Goal: Task Accomplishment & Management: Manage account settings

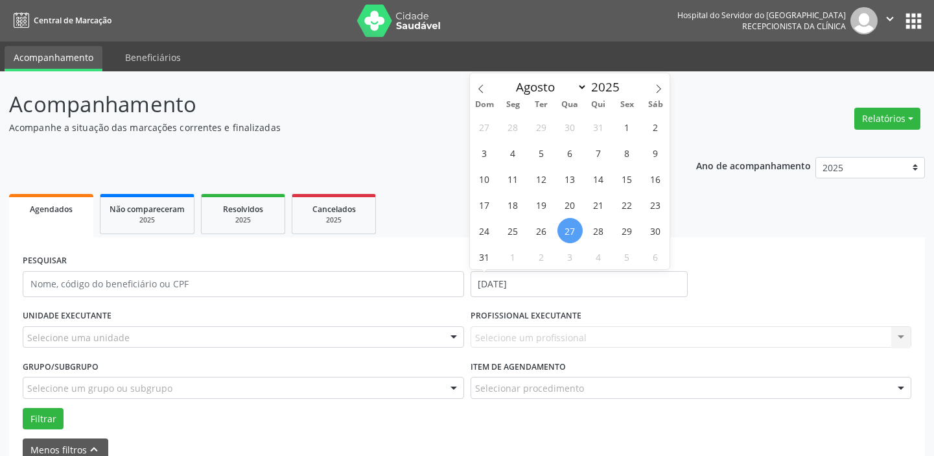
select select "7"
click at [540, 228] on span "26" at bounding box center [541, 230] width 25 height 25
click at [541, 229] on span "26" at bounding box center [541, 230] width 25 height 25
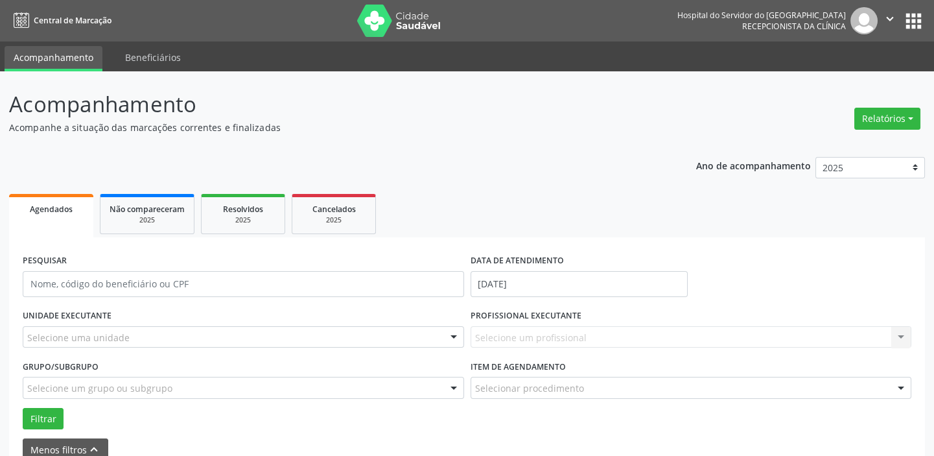
drag, startPoint x: 492, startPoint y: 336, endPoint x: 487, endPoint y: 331, distance: 6.9
click at [489, 333] on div "Selecione um profissional Nenhum resultado encontrado para: " " Não há nenhuma …" at bounding box center [692, 337] width 442 height 22
click at [260, 330] on div "Selecione uma unidade" at bounding box center [244, 337] width 442 height 22
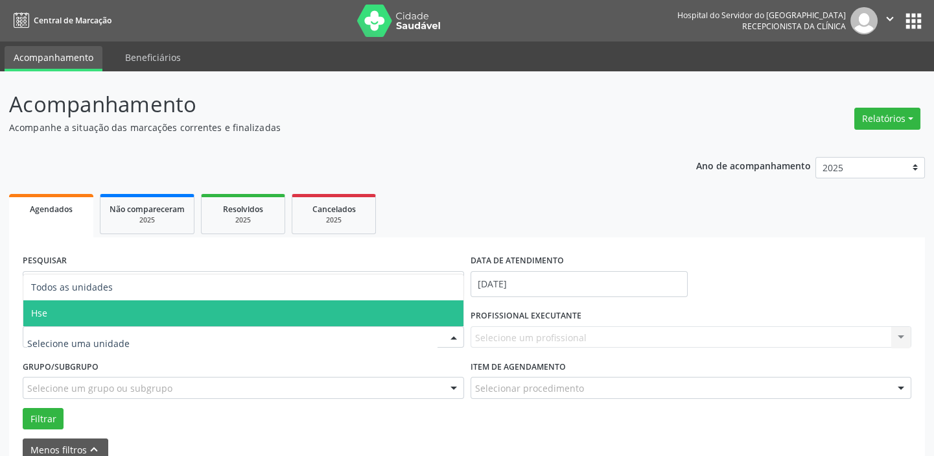
drag, startPoint x: 141, startPoint y: 323, endPoint x: 204, endPoint y: 320, distance: 62.3
click at [141, 322] on span "Hse" at bounding box center [243, 313] width 440 height 26
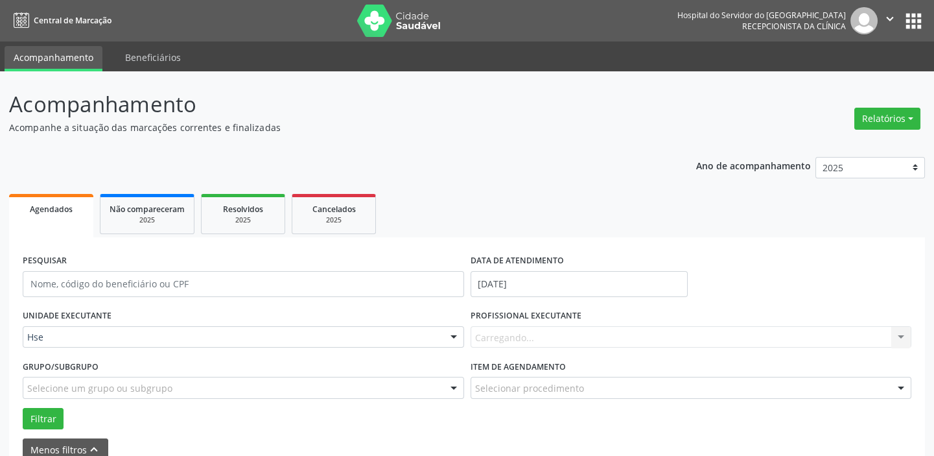
click at [492, 334] on div "Carregando... Nenhum resultado encontrado para: " " Não há nenhuma opção para s…" at bounding box center [692, 337] width 442 height 22
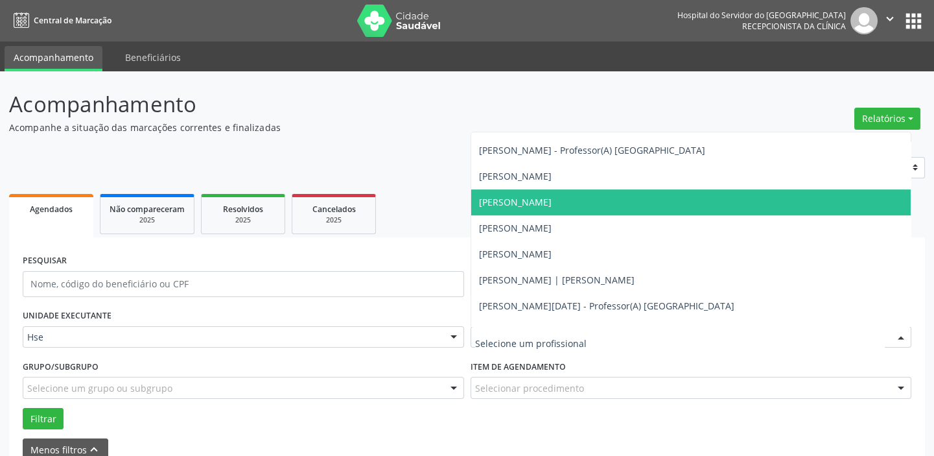
scroll to position [1414, 0]
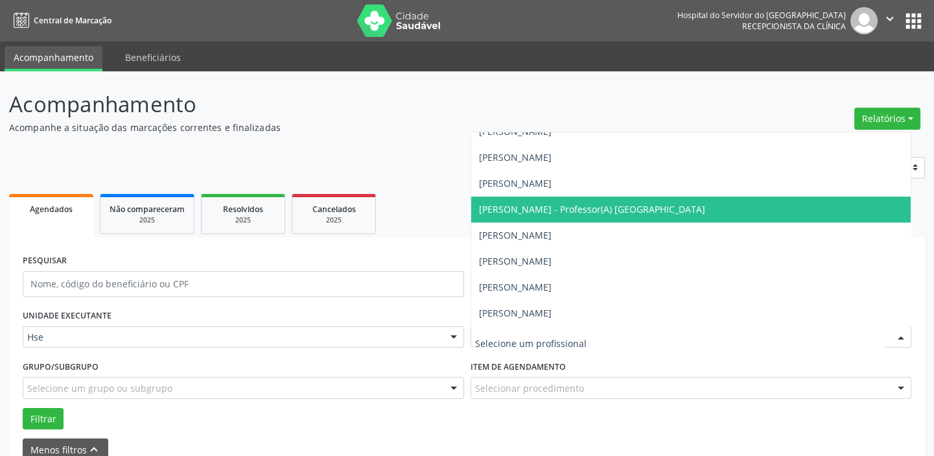
click at [522, 207] on span "[PERSON_NAME] - Professor(A) [GEOGRAPHIC_DATA]" at bounding box center [592, 209] width 226 height 12
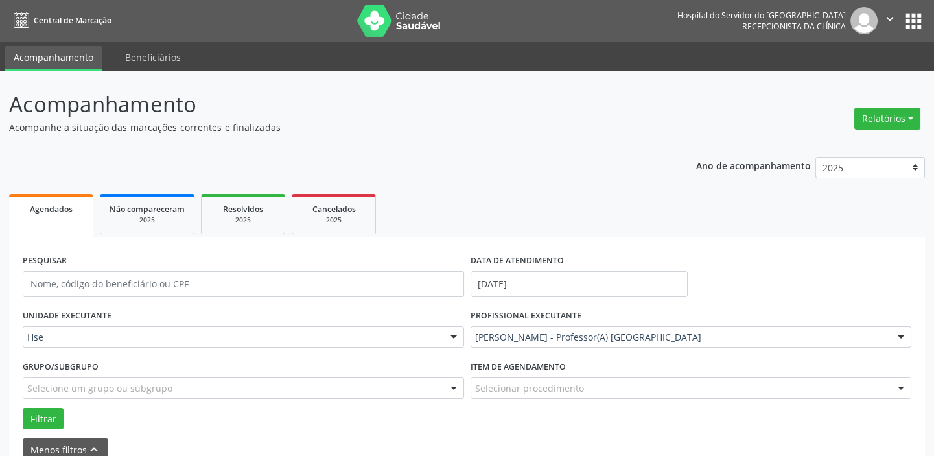
click at [508, 377] on div "Selecionar procedimento" at bounding box center [692, 388] width 442 height 22
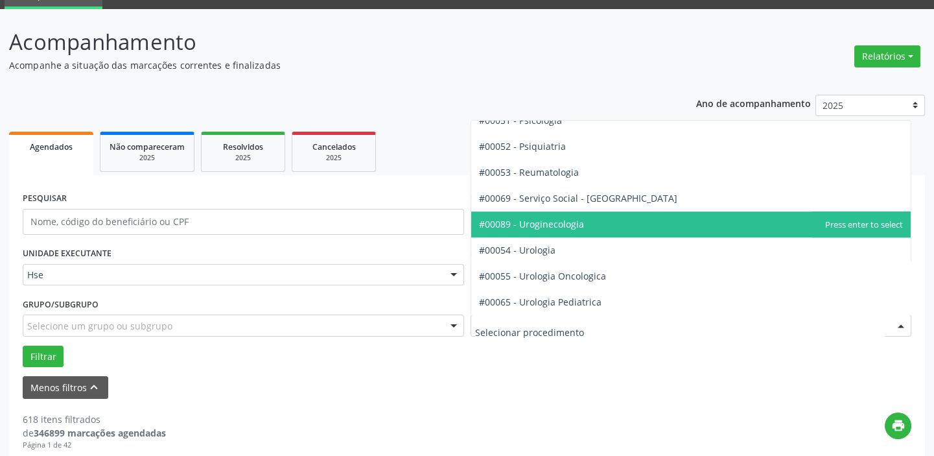
scroll to position [0, 0]
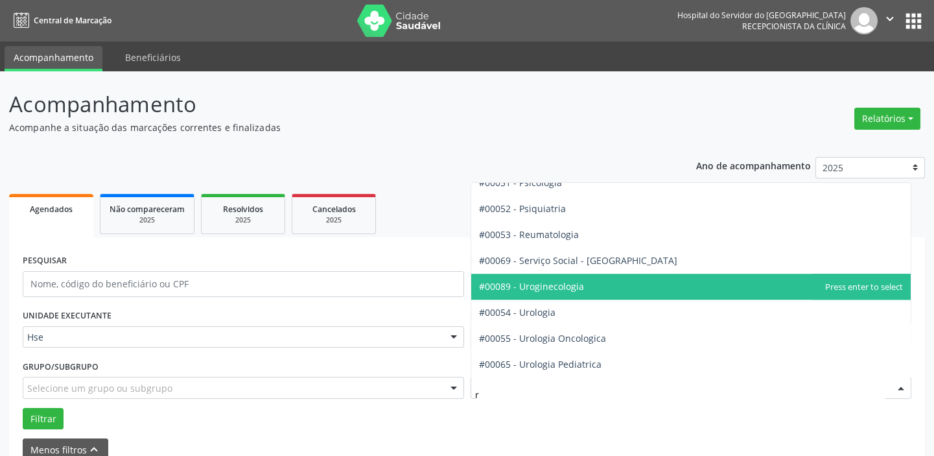
type input "re"
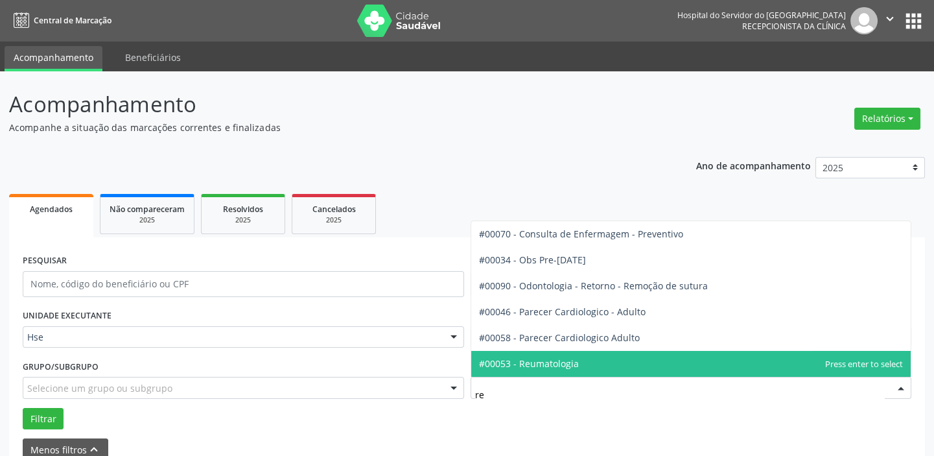
click at [534, 357] on span "#00053 - Reumatologia" at bounding box center [691, 364] width 440 height 26
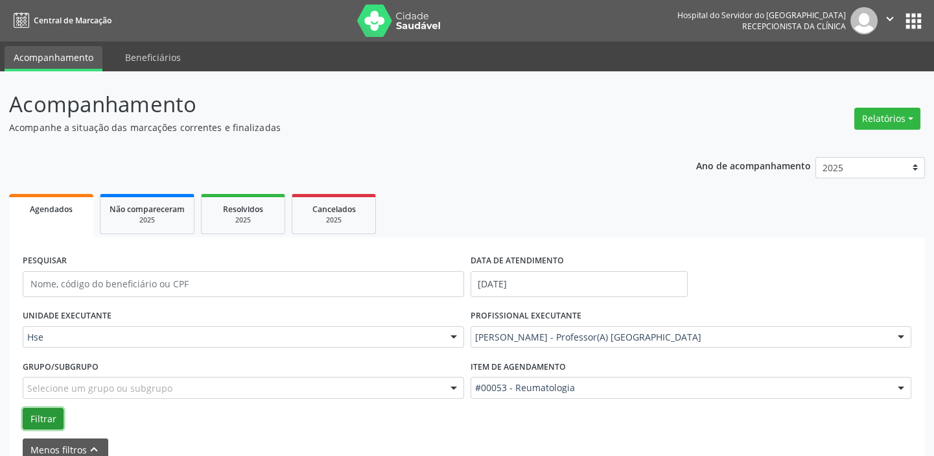
click at [50, 427] on button "Filtrar" at bounding box center [43, 419] width 41 height 22
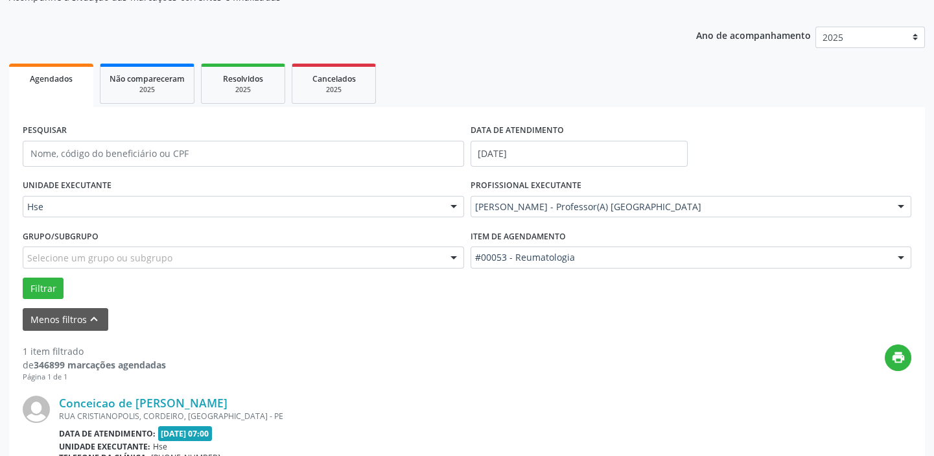
scroll to position [276, 0]
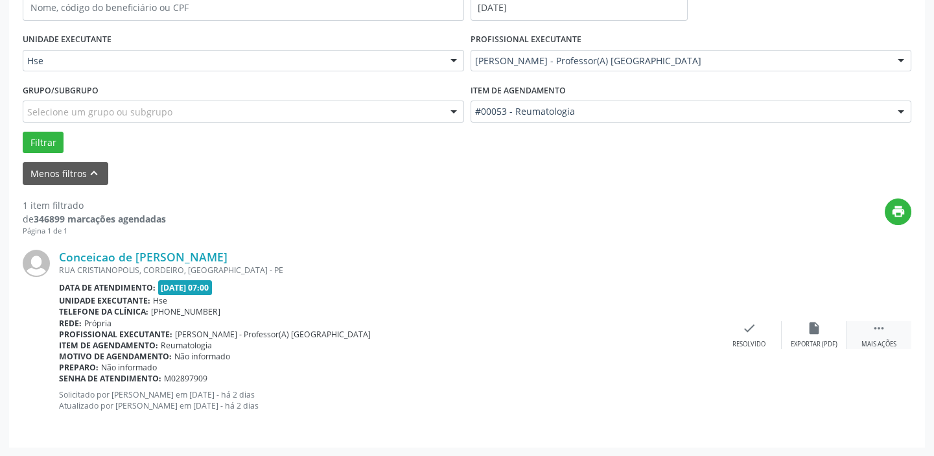
click at [878, 336] on div " Mais ações" at bounding box center [879, 335] width 65 height 28
click at [821, 326] on div "alarm_off Não compareceu" at bounding box center [814, 335] width 65 height 28
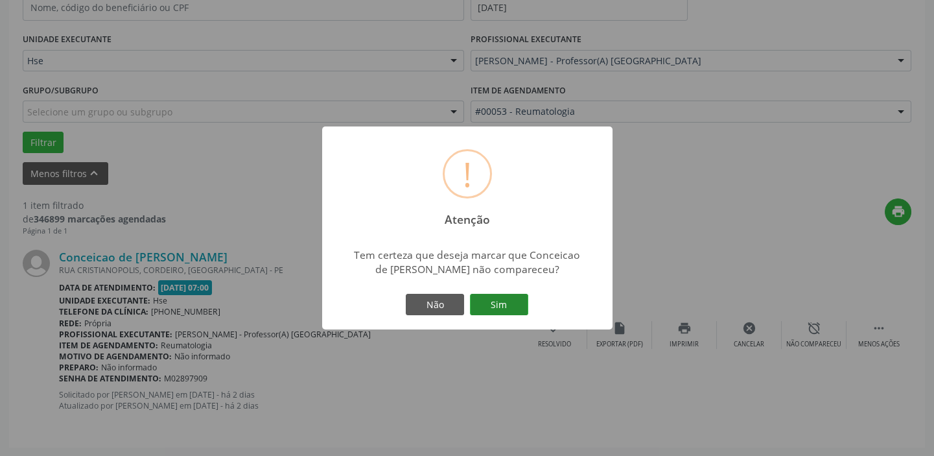
click at [488, 304] on button "Sim" at bounding box center [499, 305] width 58 height 22
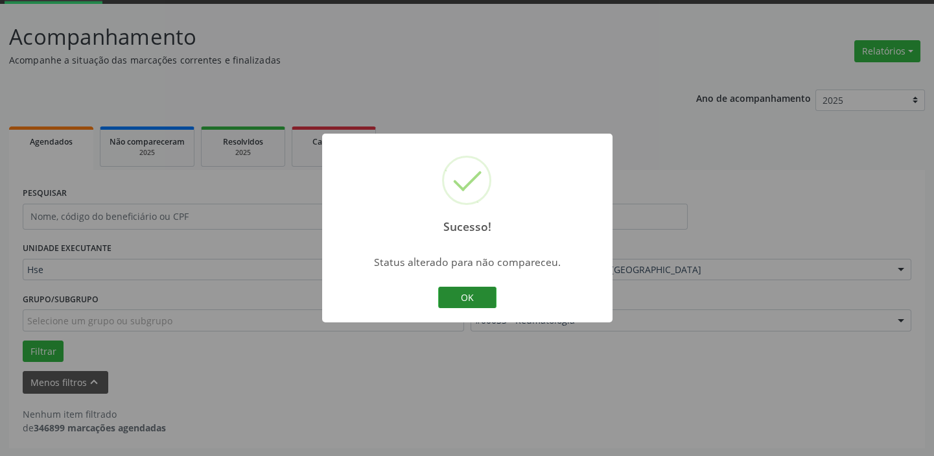
scroll to position [8, 0]
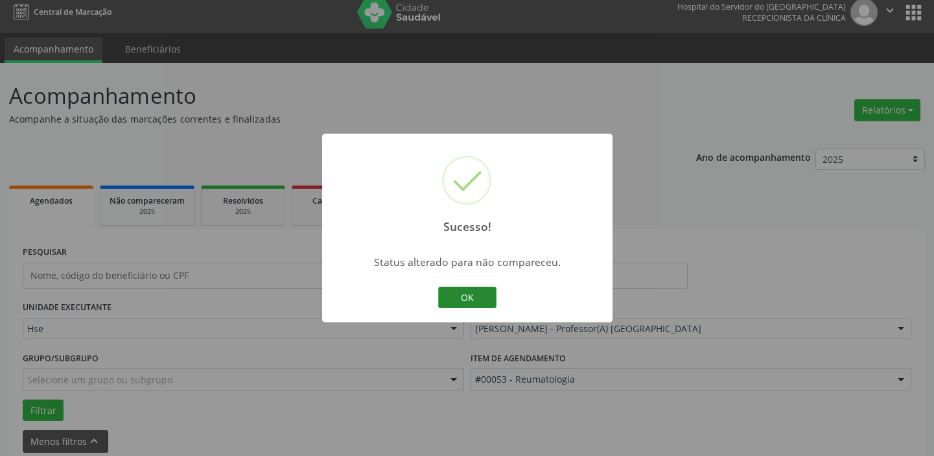
click at [458, 291] on button "OK" at bounding box center [467, 298] width 58 height 22
